Goal: Obtain resource: Obtain resource

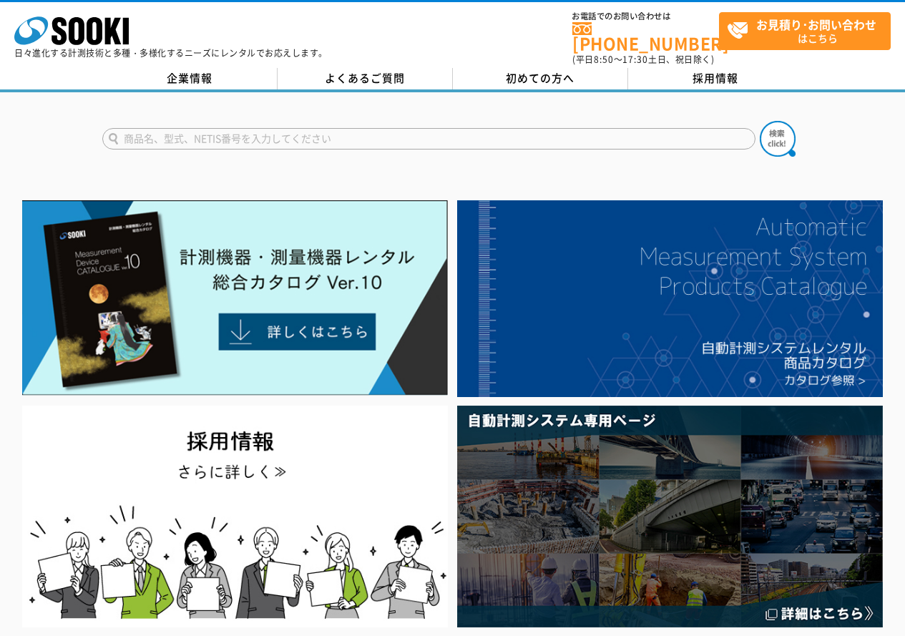
click at [167, 130] on input "text" at bounding box center [429, 138] width 654 height 21
type input "アネモマスター"
click at [760, 121] on button at bounding box center [778, 139] width 36 height 36
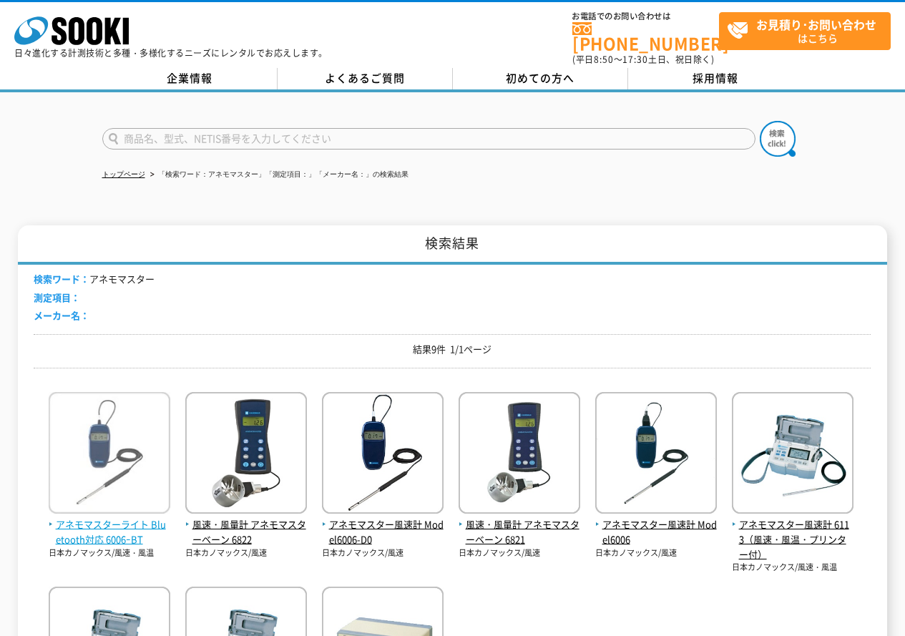
click at [91, 534] on span "アネモマスターライト Bluetooth対応 6006ｰBT" at bounding box center [110, 533] width 122 height 30
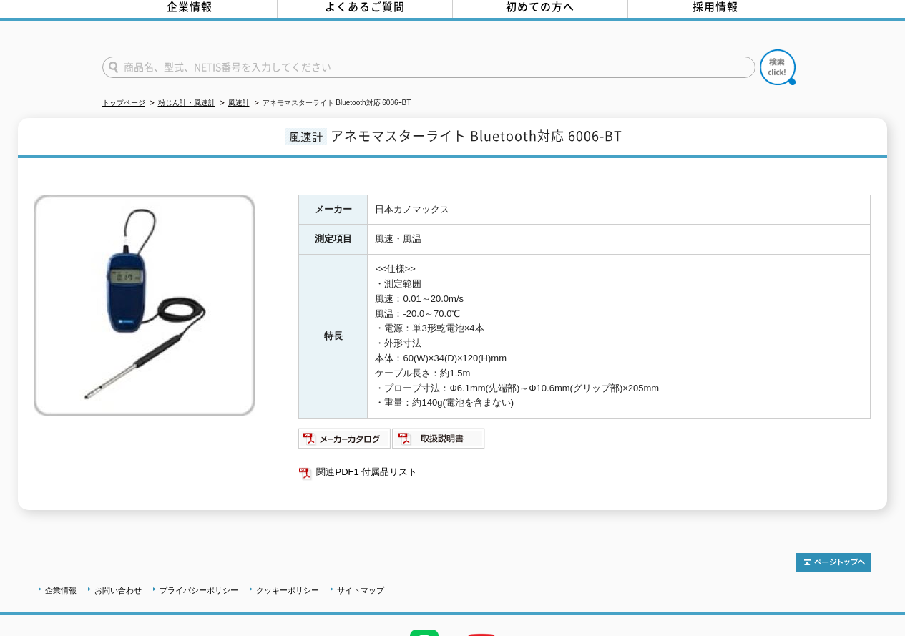
scroll to position [140, 0]
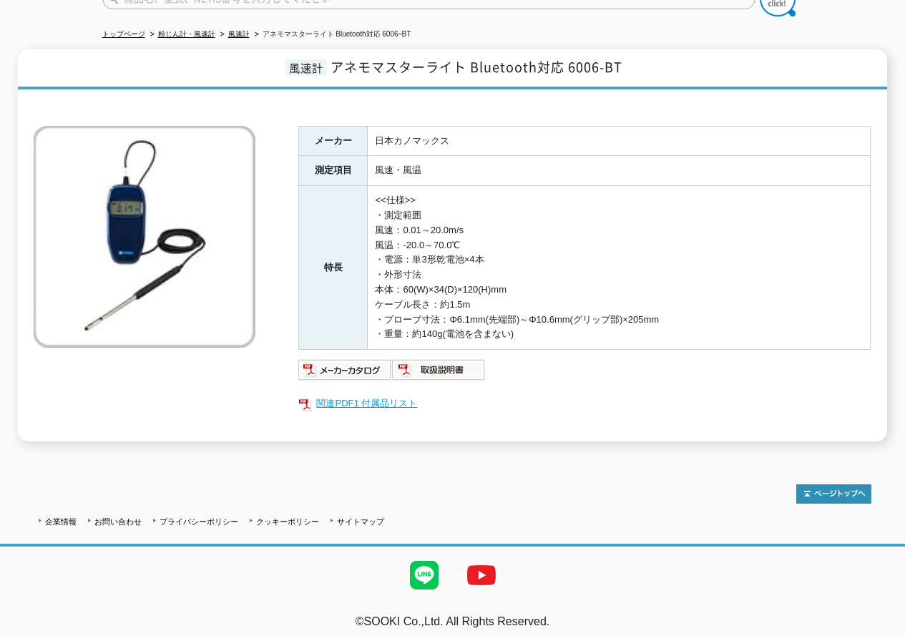
click at [371, 397] on link "関連PDF1 付属品リスト" at bounding box center [584, 403] width 573 height 19
